Goal: Complete application form

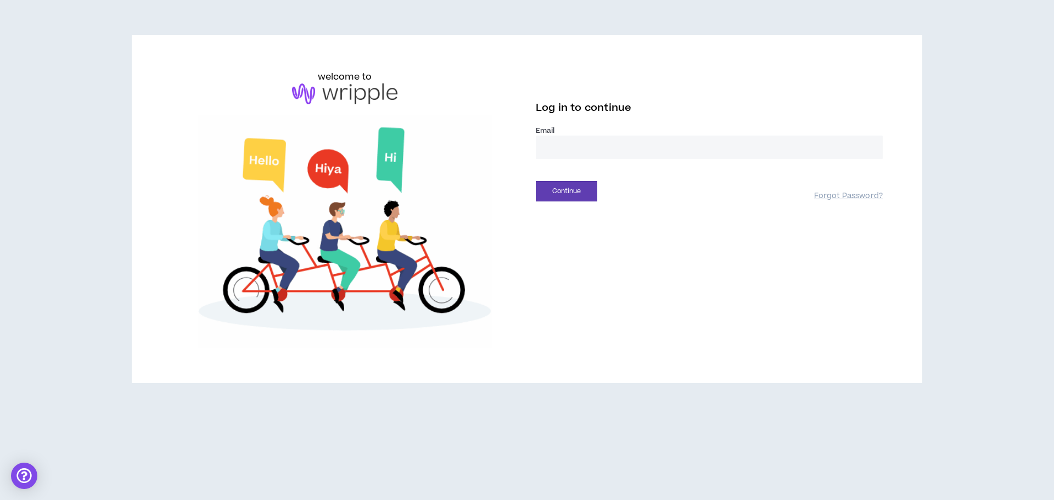
click at [581, 157] on input "email" at bounding box center [709, 148] width 347 height 24
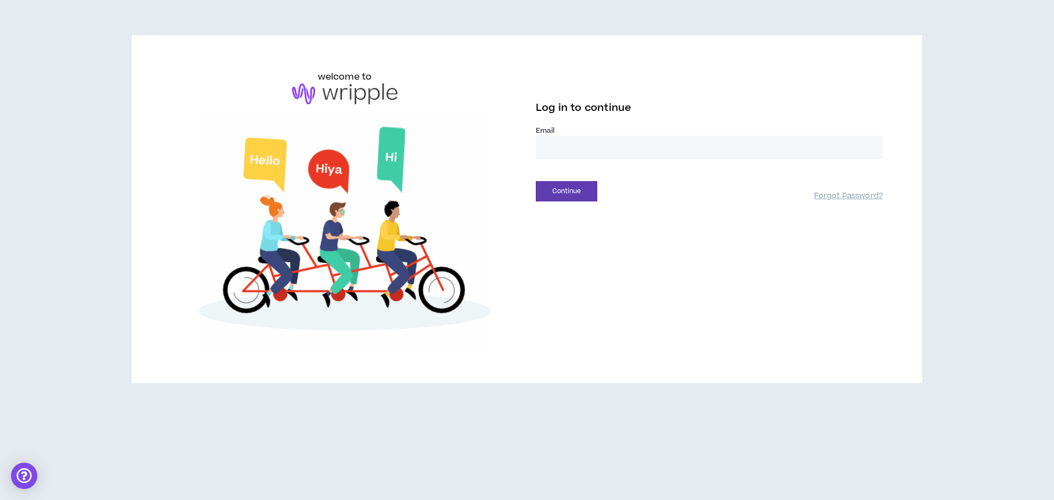
type input "**********"
click at [557, 188] on button "Continue" at bounding box center [566, 191] width 61 height 20
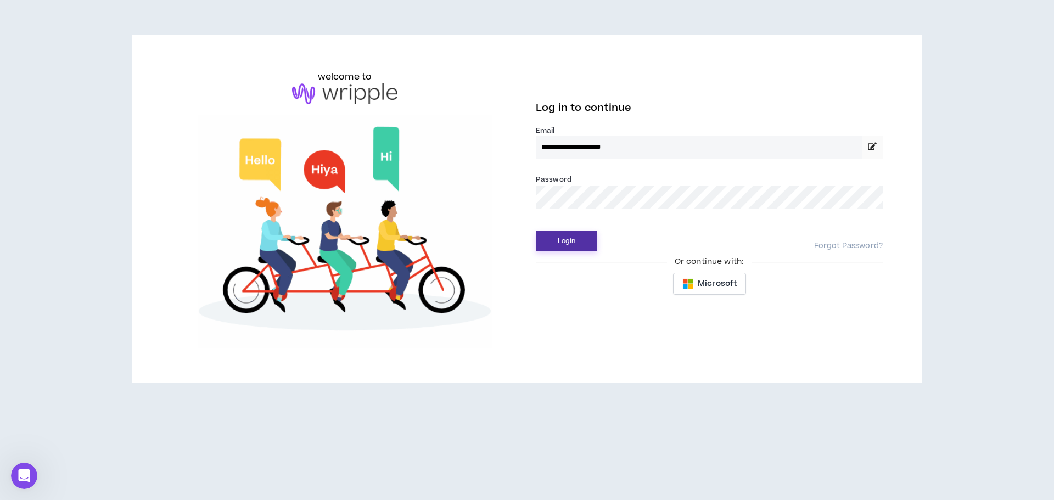
click at [574, 246] on button "Login" at bounding box center [566, 241] width 61 height 20
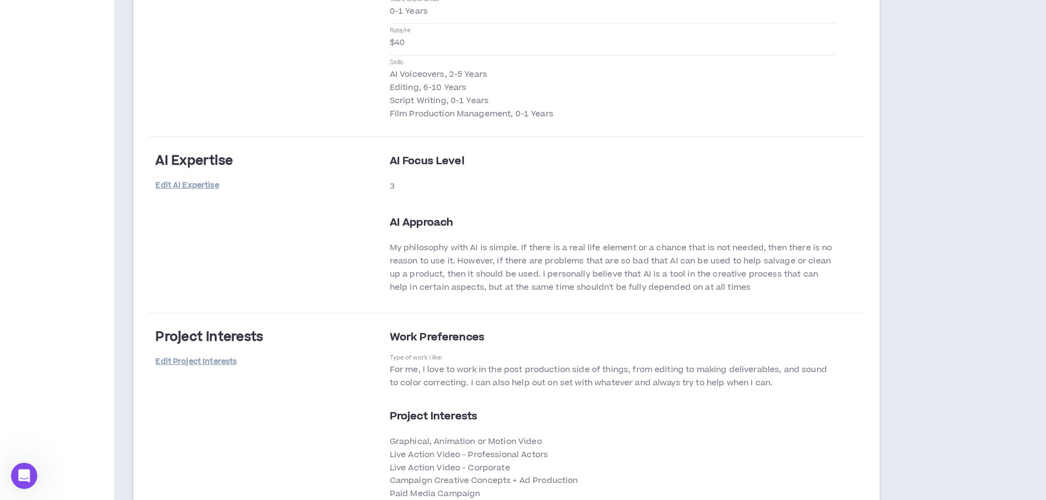
scroll to position [2272, 0]
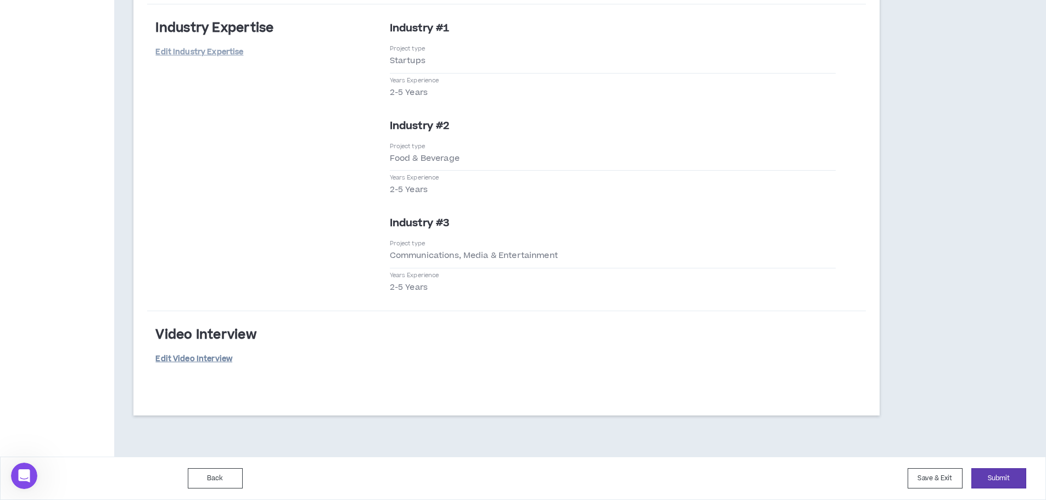
click at [195, 357] on link "Edit Video Interview" at bounding box center [193, 359] width 77 height 19
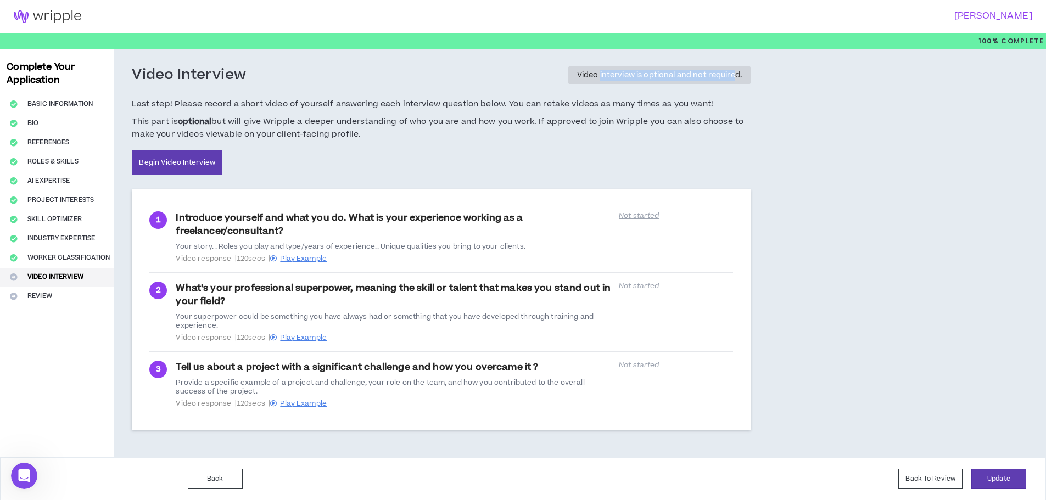
drag, startPoint x: 598, startPoint y: 74, endPoint x: 750, endPoint y: 85, distance: 151.9
click at [735, 83] on div "Video interview is optional and not required." at bounding box center [659, 75] width 182 height 18
click at [768, 89] on div "Video Interview Video interview is optional and not required. Last step! Please…" at bounding box center [441, 253] width 654 height 408
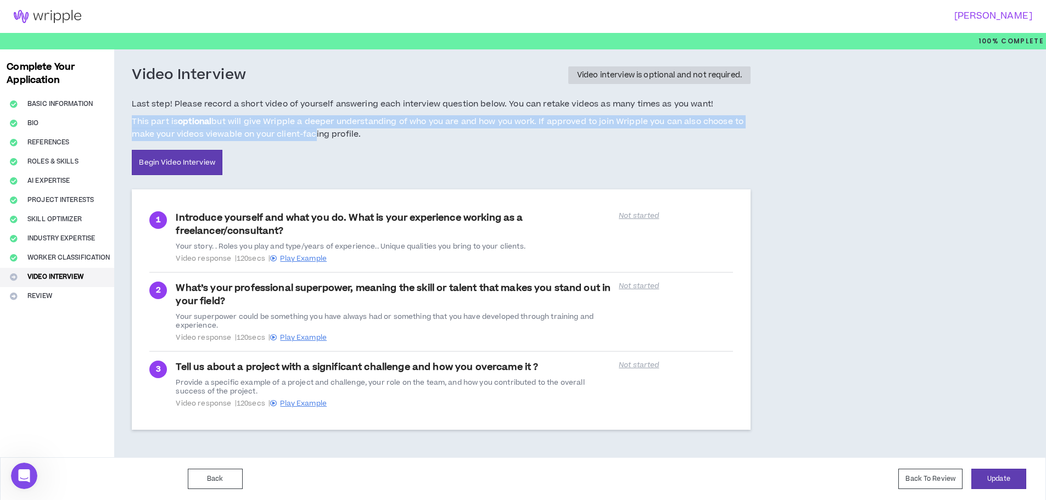
drag, startPoint x: 134, startPoint y: 117, endPoint x: 308, endPoint y: 133, distance: 174.2
click at [308, 133] on span "This part is optional but will give Wripple a deeper understanding of who you a…" at bounding box center [441, 128] width 619 height 26
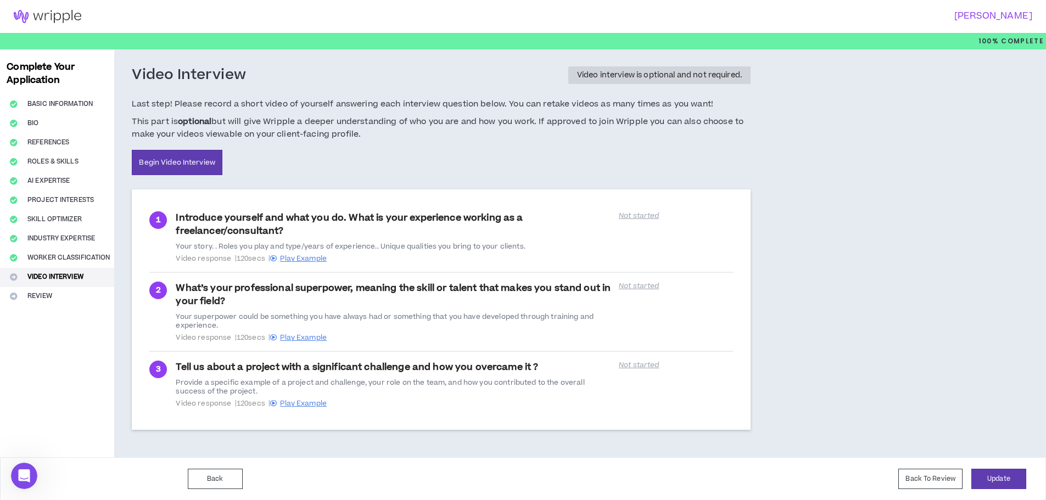
click at [456, 134] on span "This part is optional but will give Wripple a deeper understanding of who you a…" at bounding box center [441, 128] width 619 height 26
drag, startPoint x: 238, startPoint y: 259, endPoint x: 270, endPoint y: 263, distance: 32.1
click at [270, 263] on li "1 Introduce yourself and what you do. What is your experience working as a free…" at bounding box center [440, 238] width 583 height 70
click at [53, 293] on div "Complete Your Application Basic Information Bio References Roles & Skills AI Ex…" at bounding box center [57, 253] width 114 height 408
click at [27, 296] on div "Complete Your Application Basic Information Bio References Roles & Skills AI Ex…" at bounding box center [57, 253] width 114 height 408
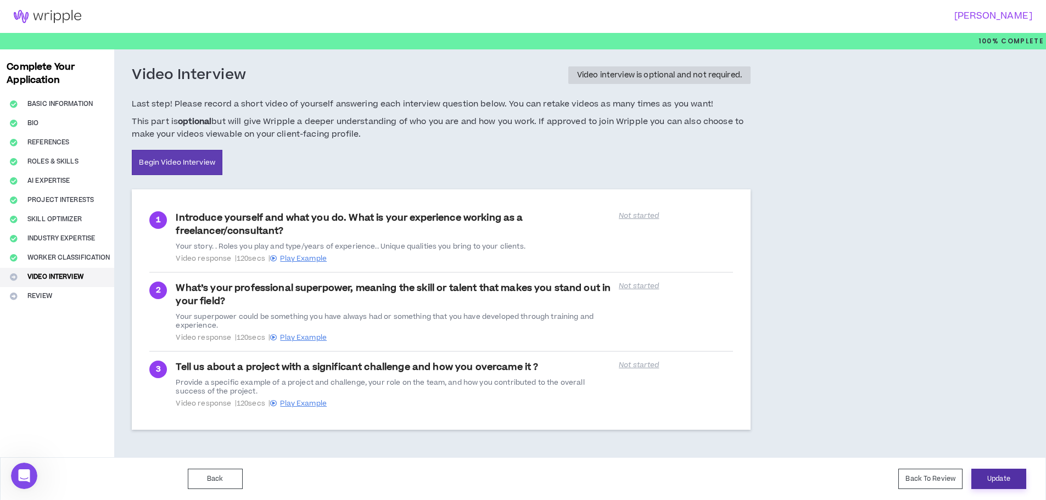
click at [981, 478] on button "Update" at bounding box center [998, 479] width 55 height 20
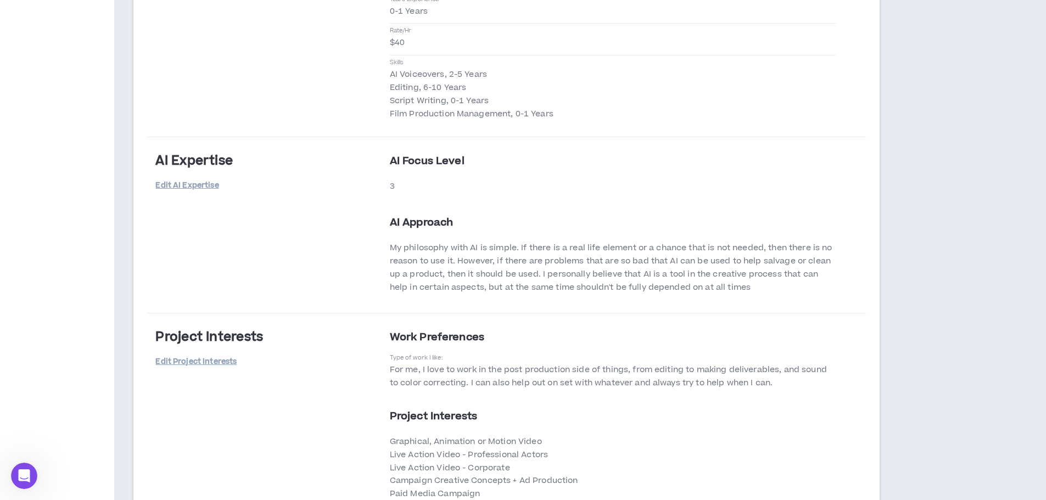
scroll to position [2272, 0]
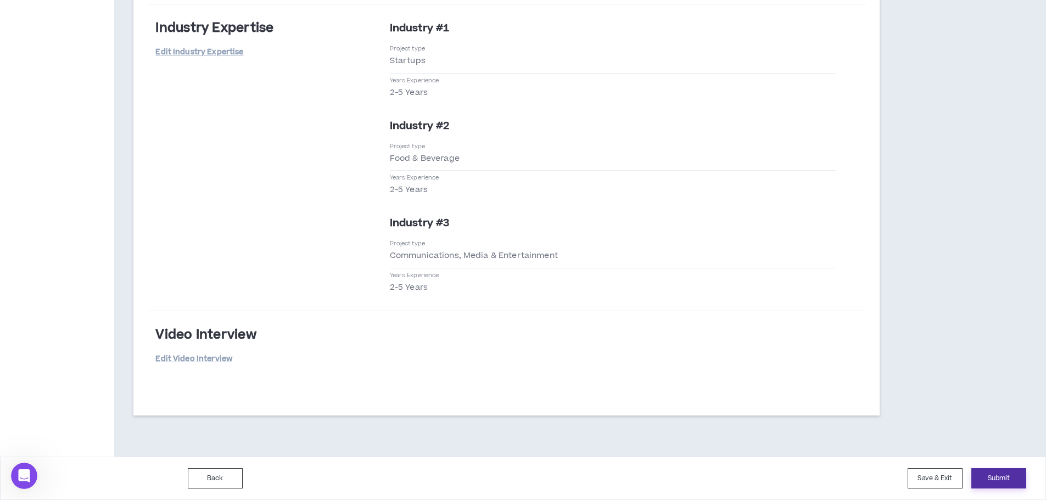
click at [1003, 476] on button "Submit" at bounding box center [998, 478] width 55 height 20
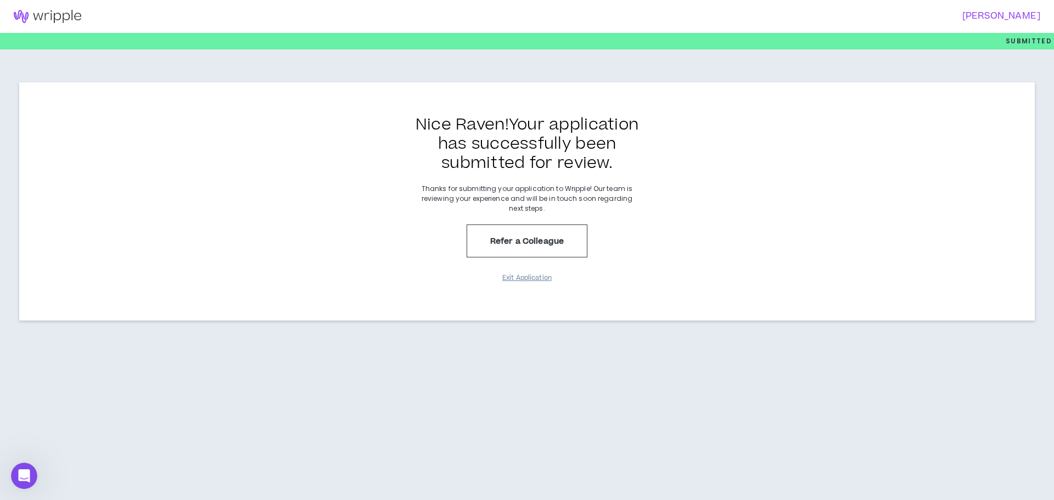
click at [523, 282] on button "Exit Application" at bounding box center [526, 277] width 55 height 19
